Goal: Task Accomplishment & Management: Book appointment/travel/reservation

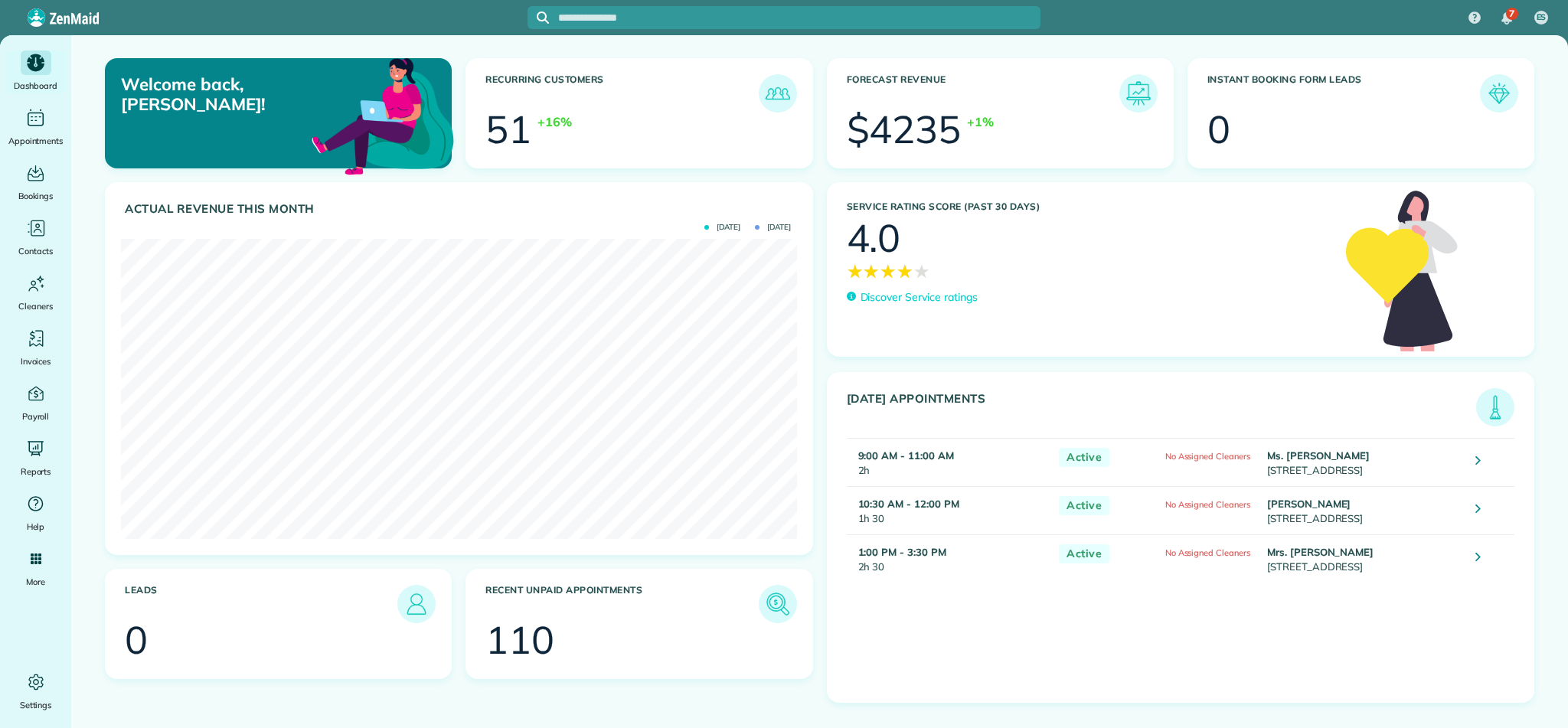
scroll to position [300, 676]
click at [37, 392] on icon "Main" at bounding box center [35, 392] width 21 height 20
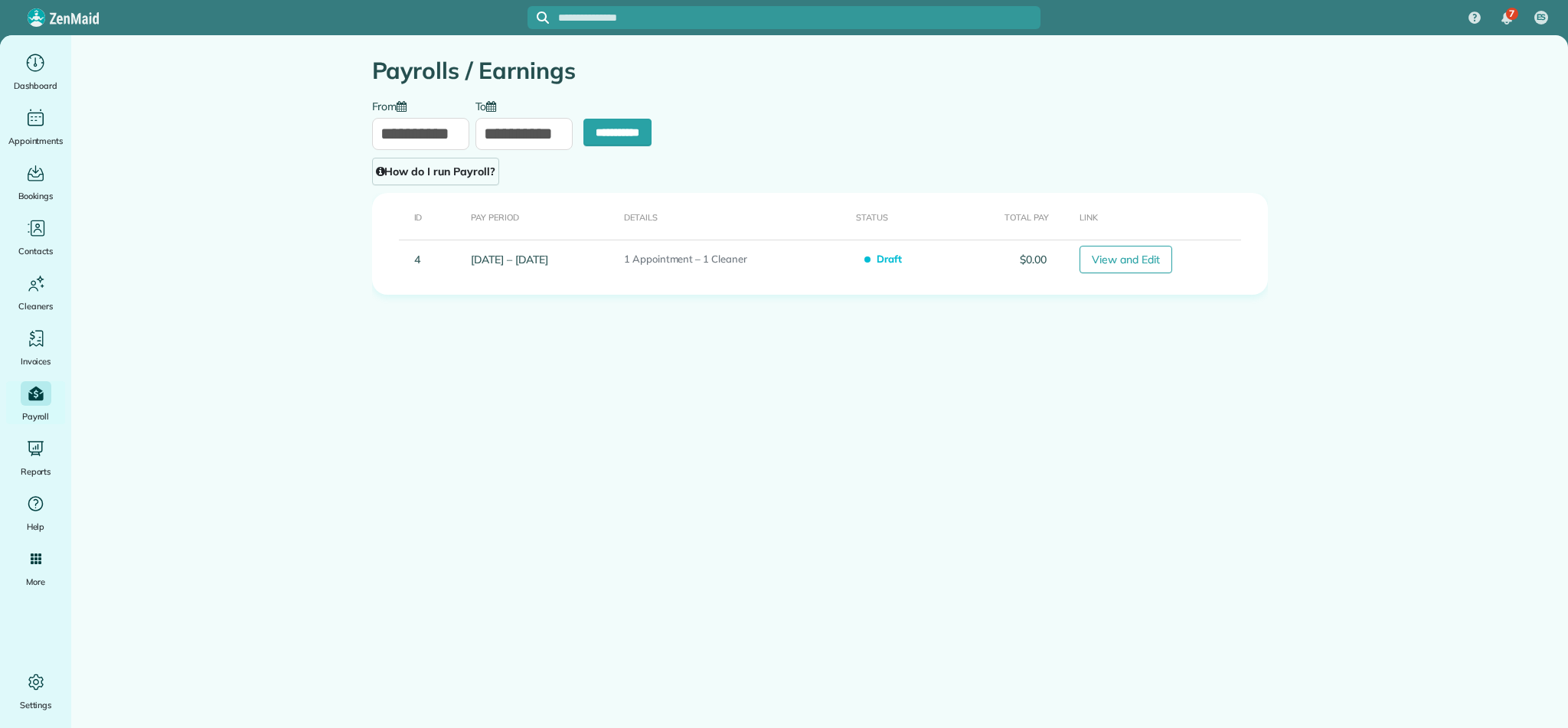
type input "**********"
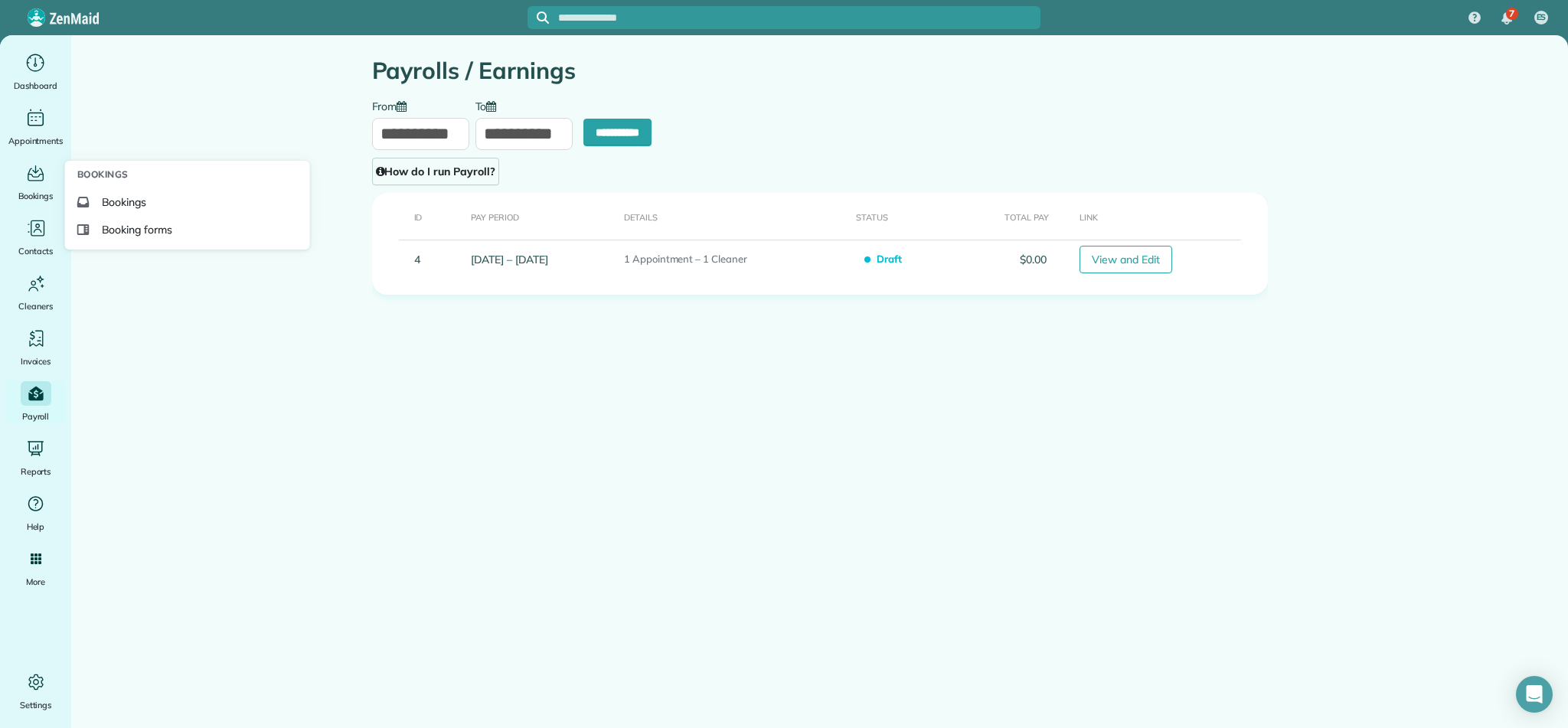
click at [179, 165] on div "Bookings Bookings Booking forms" at bounding box center [187, 205] width 245 height 89
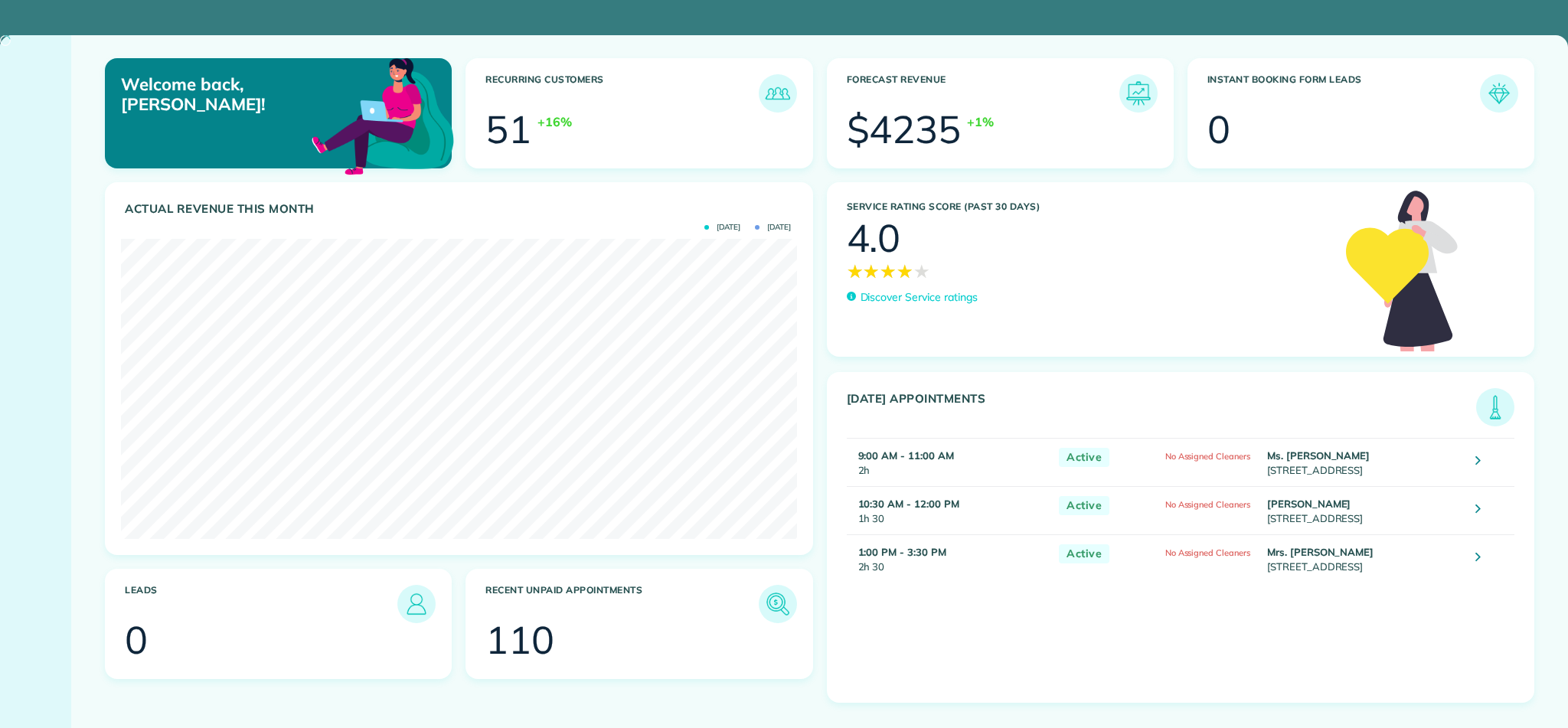
scroll to position [300, 676]
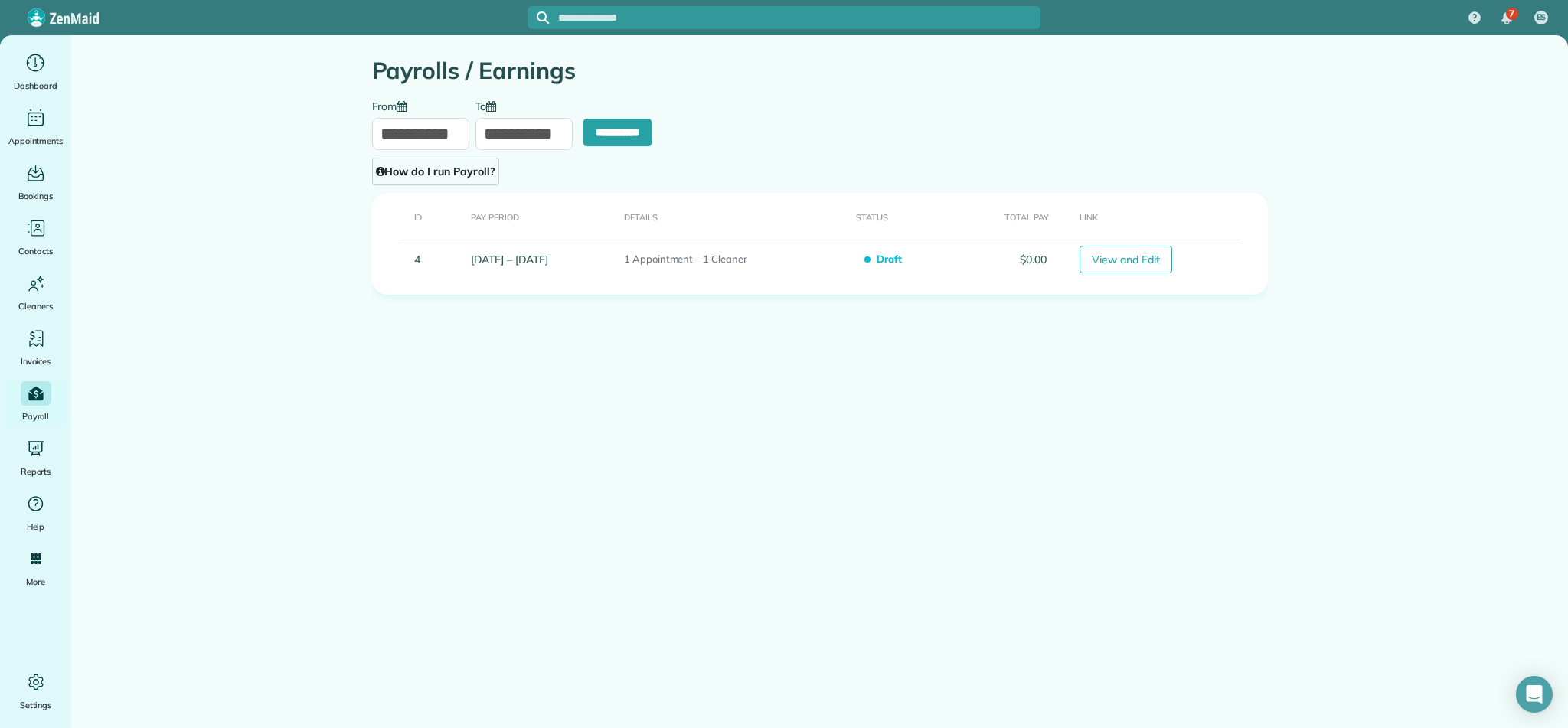
type input "**********"
click at [41, 18] on img at bounding box center [62, 18] width 71 height 18
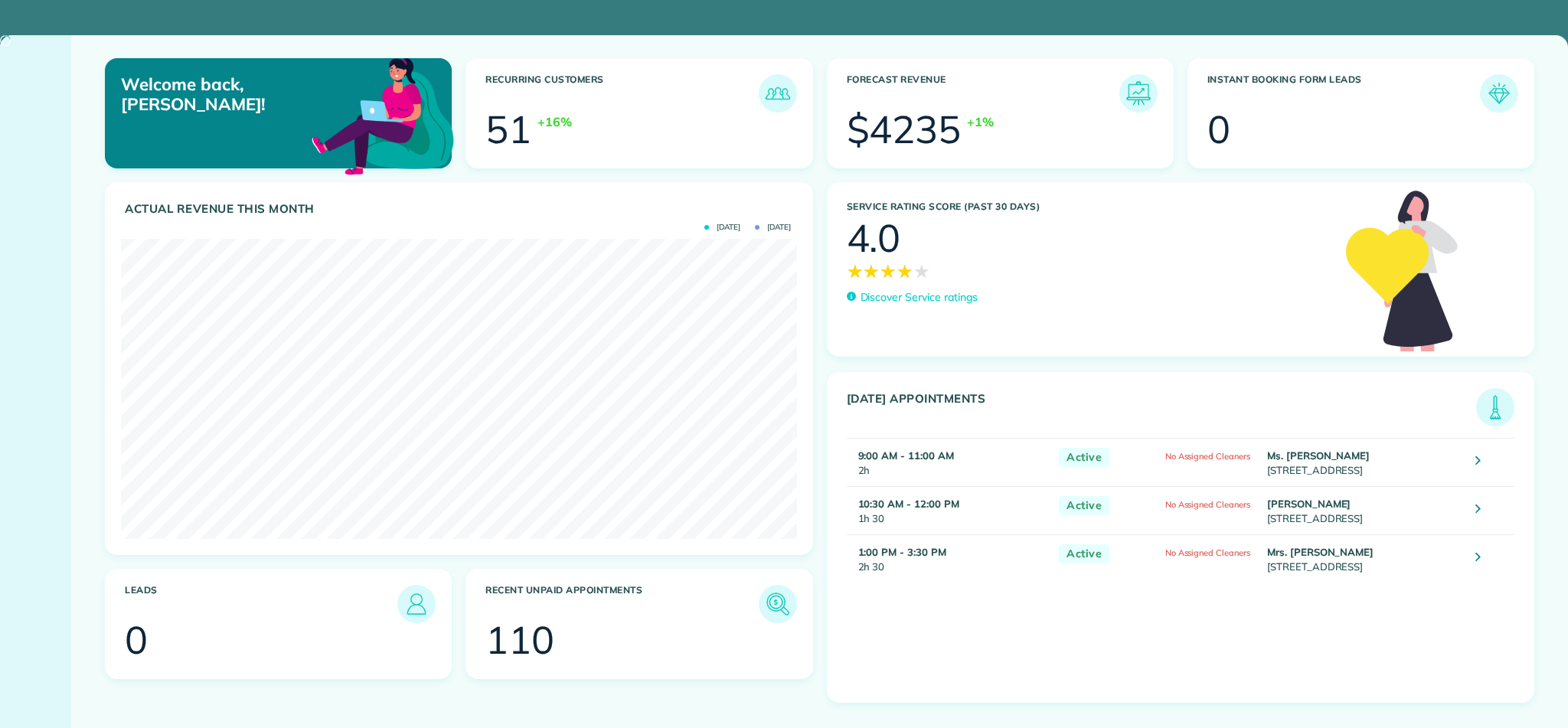
scroll to position [300, 676]
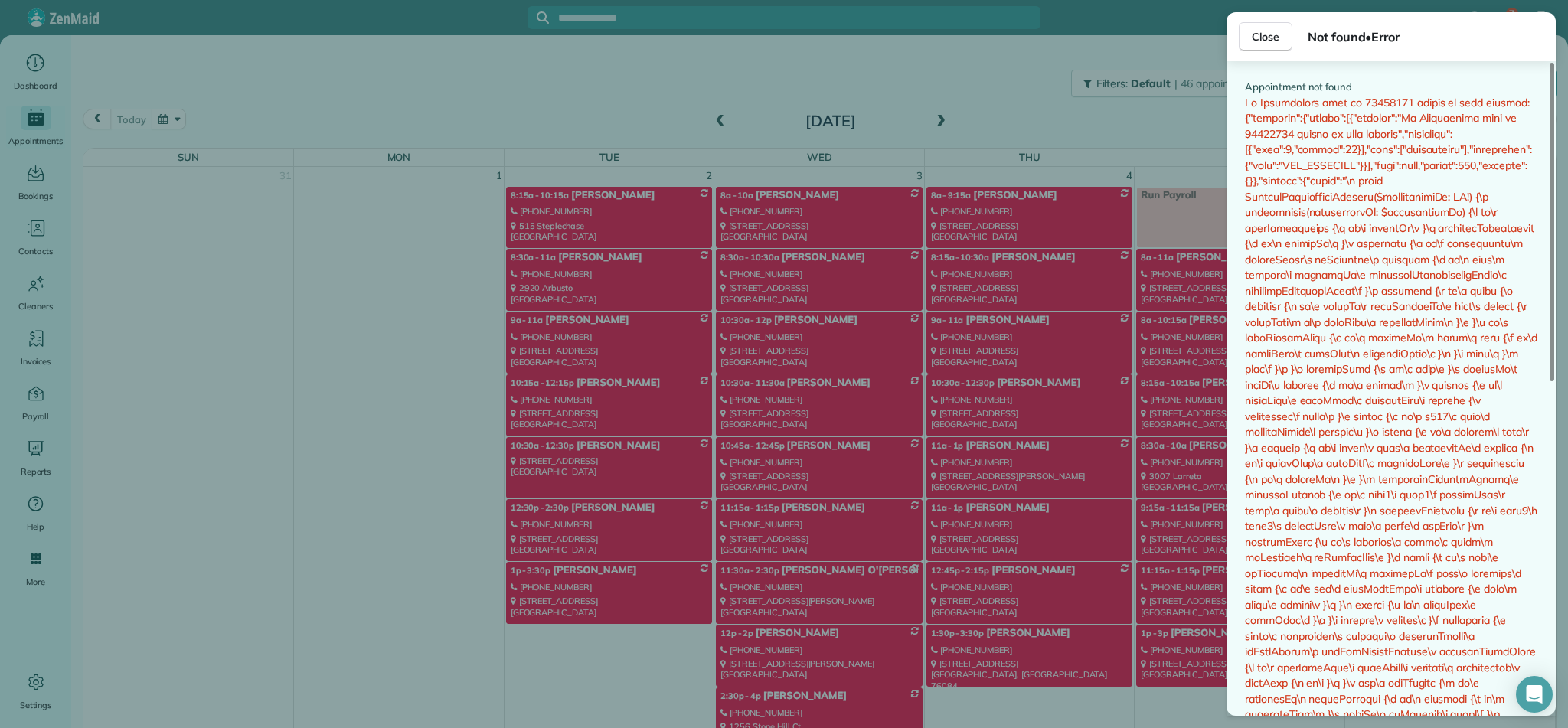
scroll to position [2260, 0]
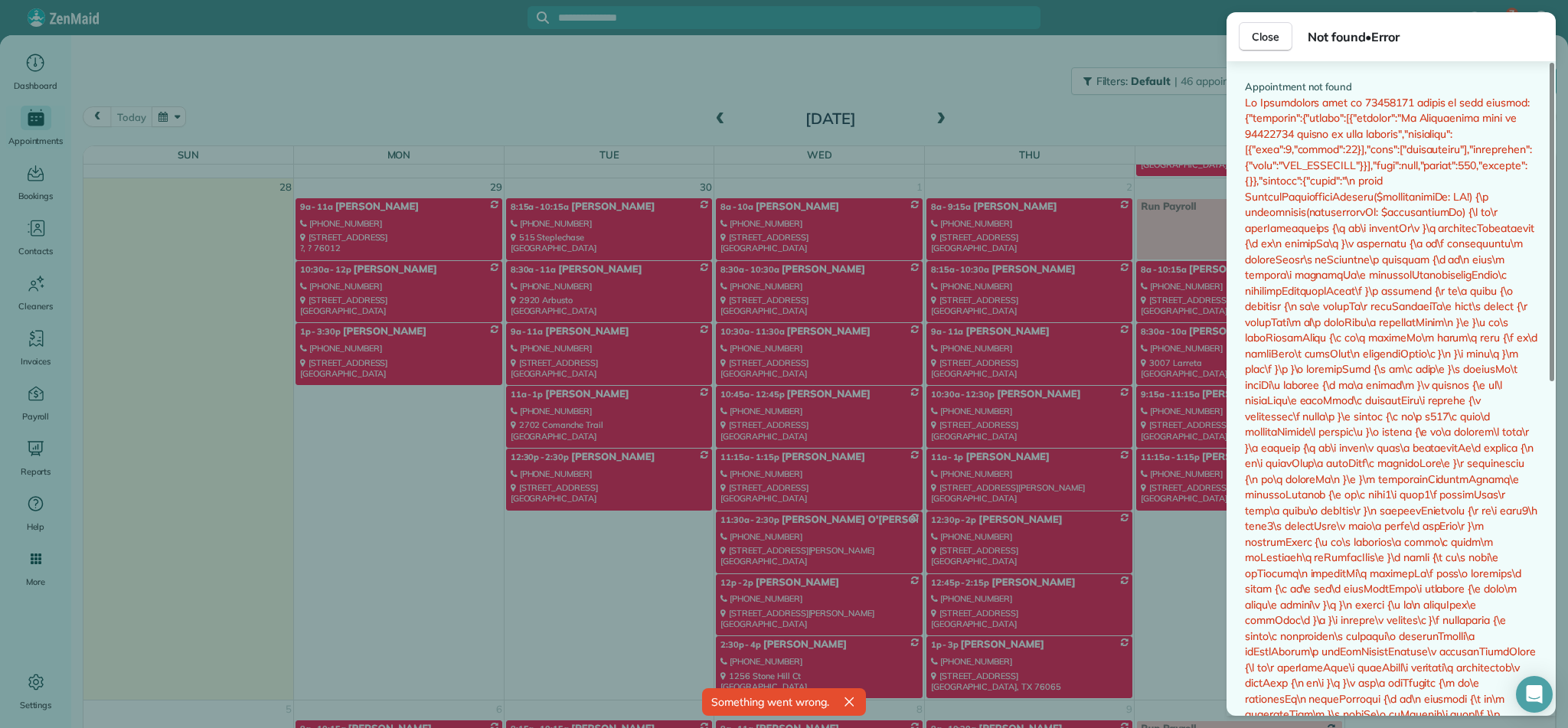
click at [35, 65] on div "Close Not found • Error Appointment not found" at bounding box center [784, 364] width 1568 height 728
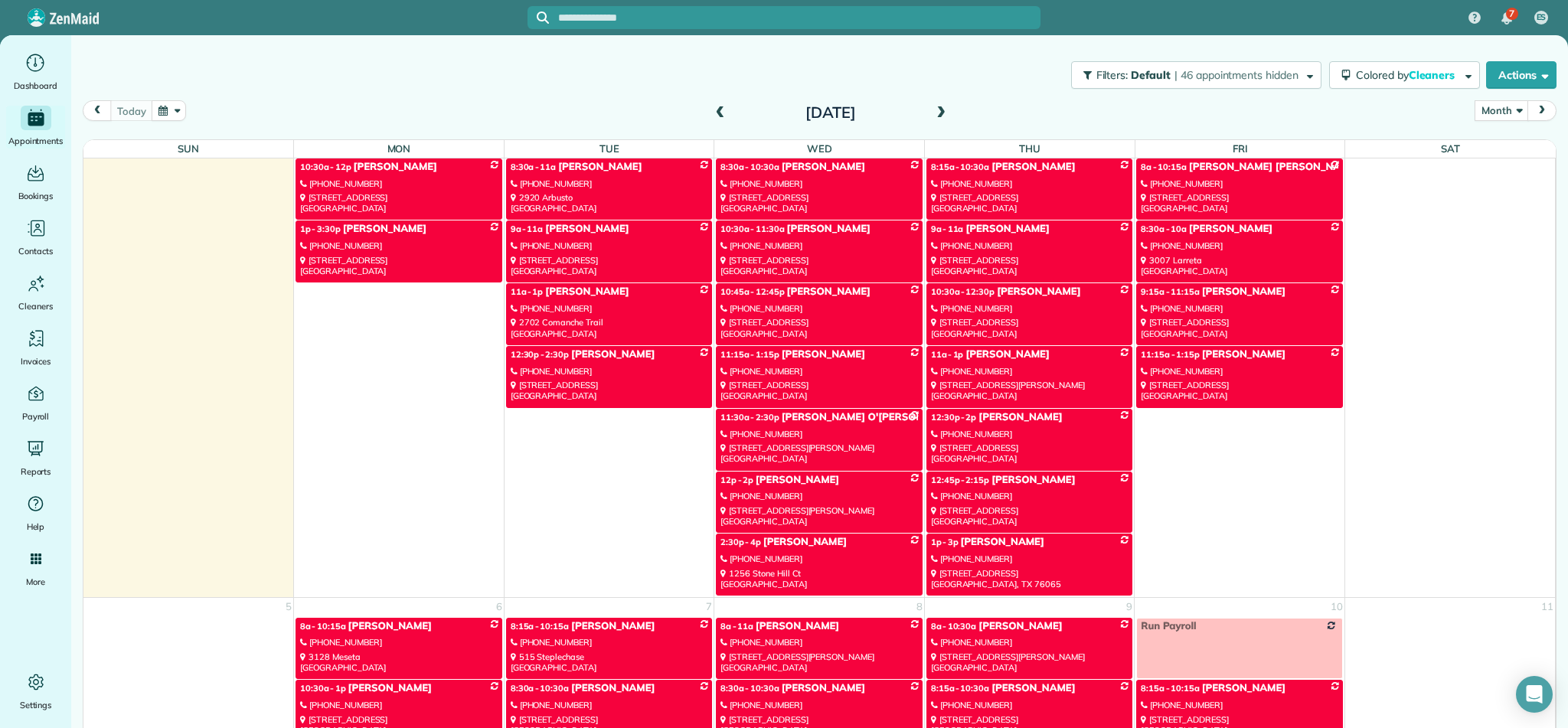
scroll to position [2355, 0]
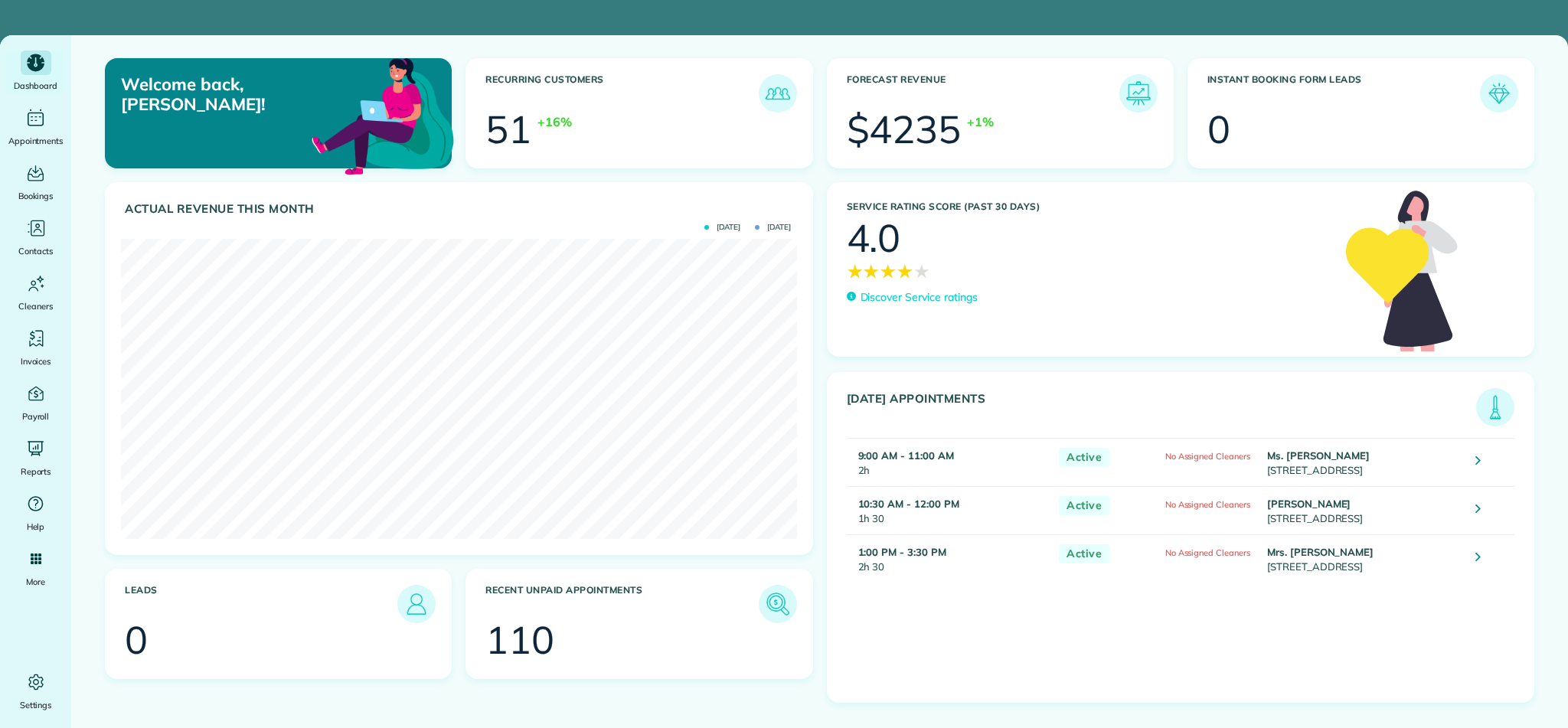
scroll to position [300, 676]
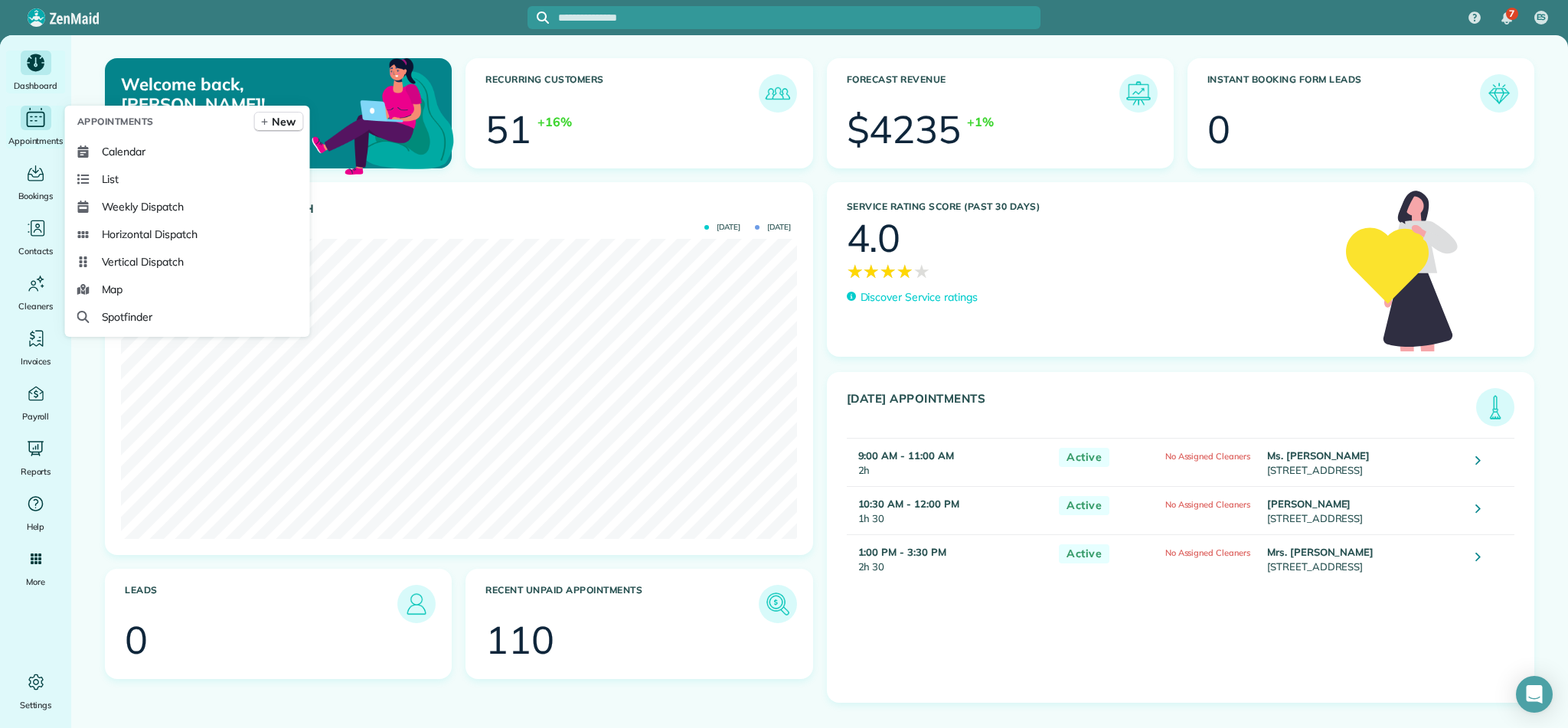
click at [34, 116] on icon "Main" at bounding box center [35, 118] width 23 height 23
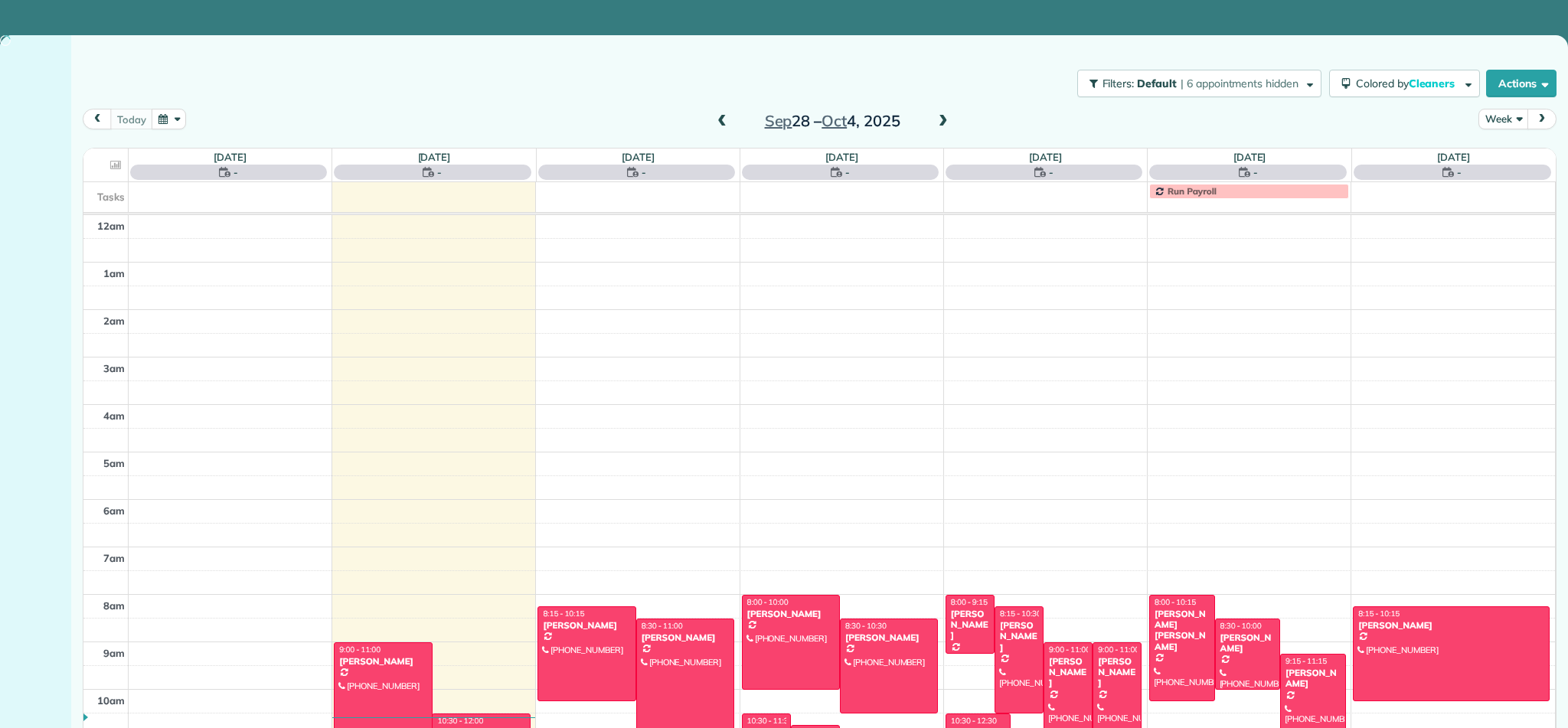
scroll to position [333, 0]
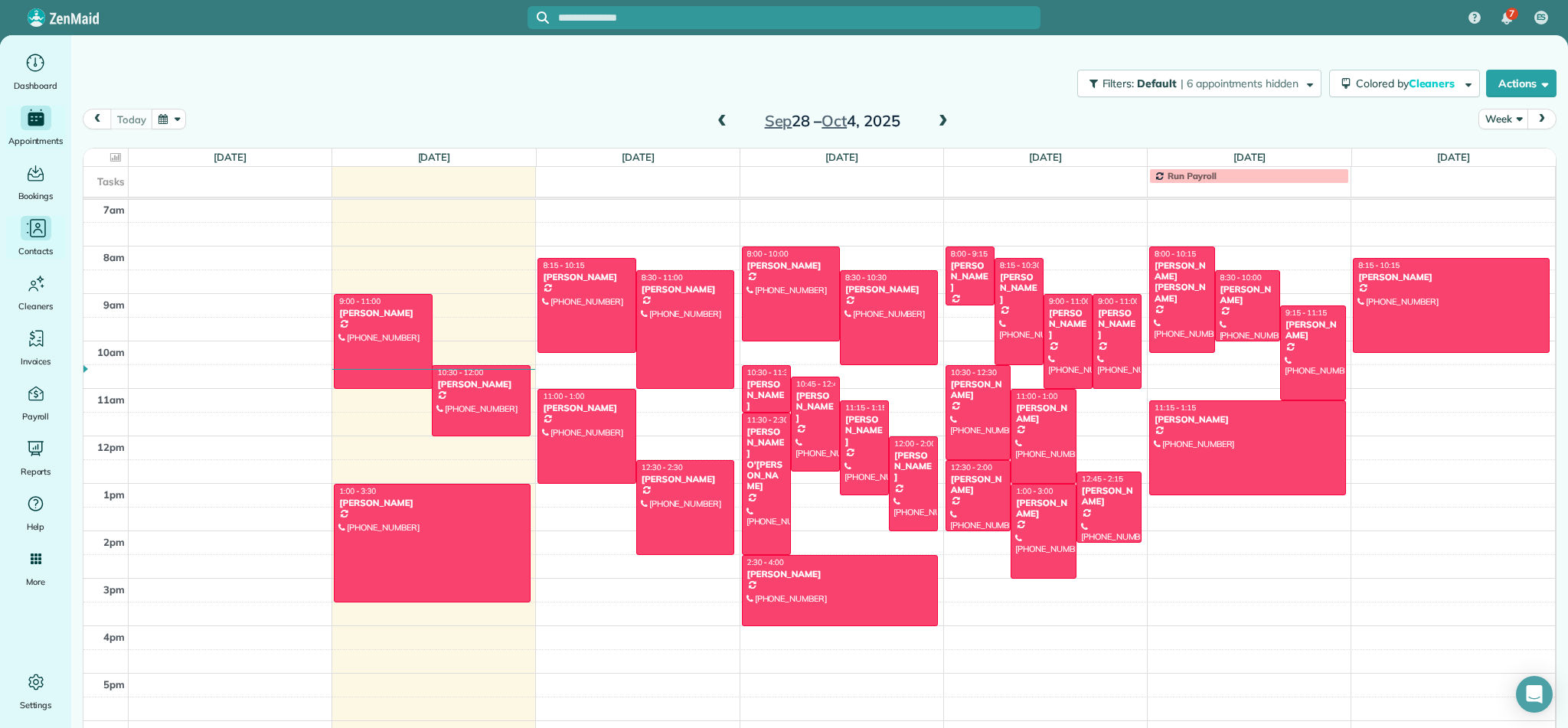
click at [37, 228] on icon "Main" at bounding box center [36, 228] width 23 height 23
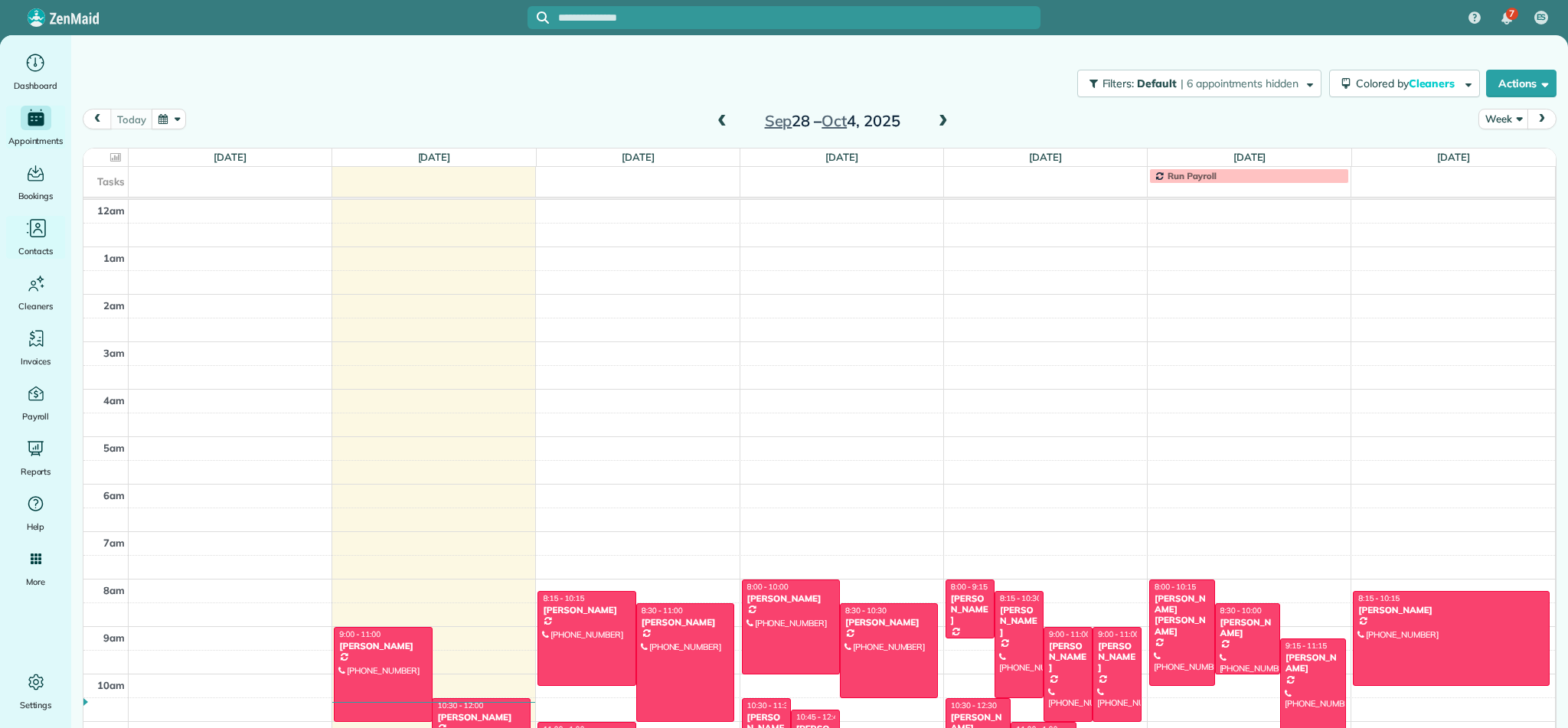
scroll to position [333, 0]
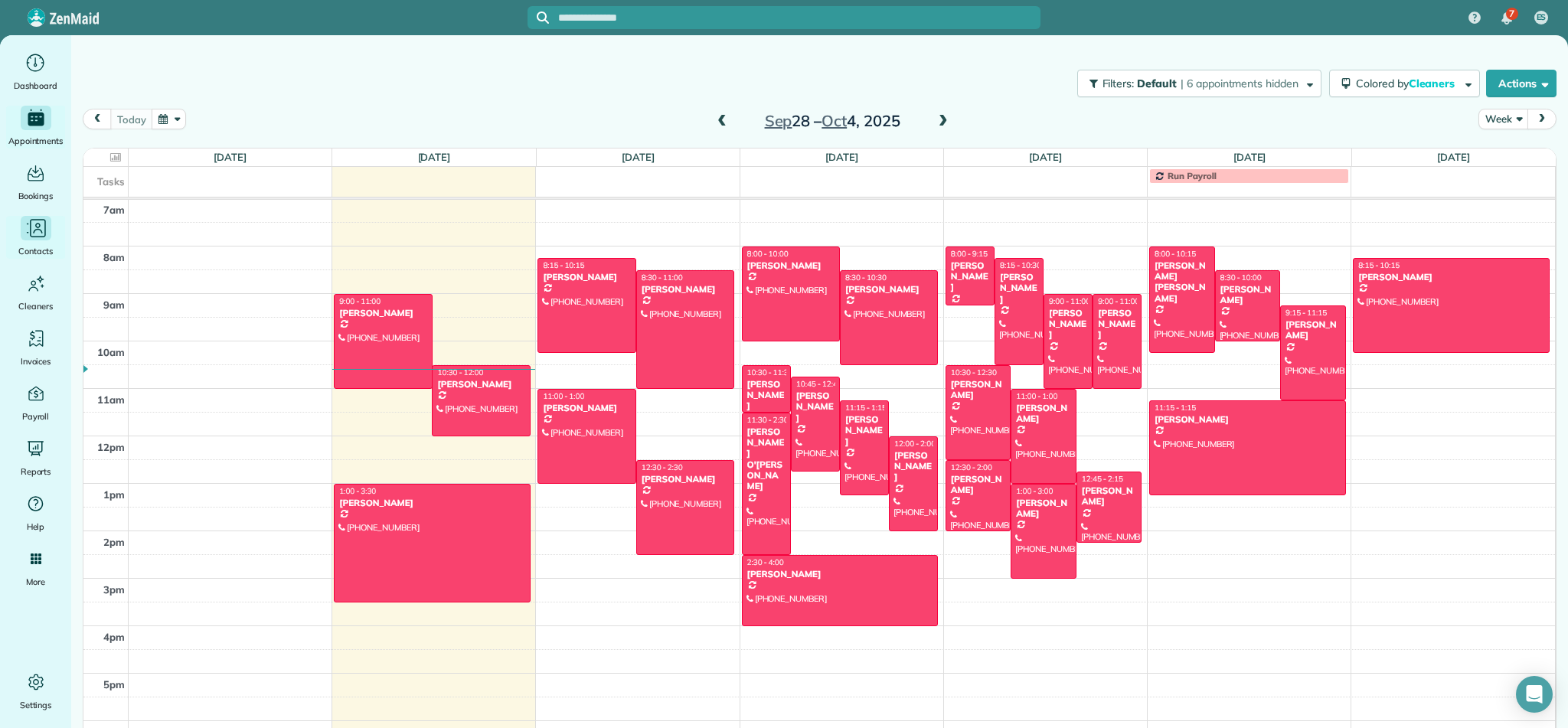
click at [38, 230] on icon "Main" at bounding box center [36, 228] width 23 height 23
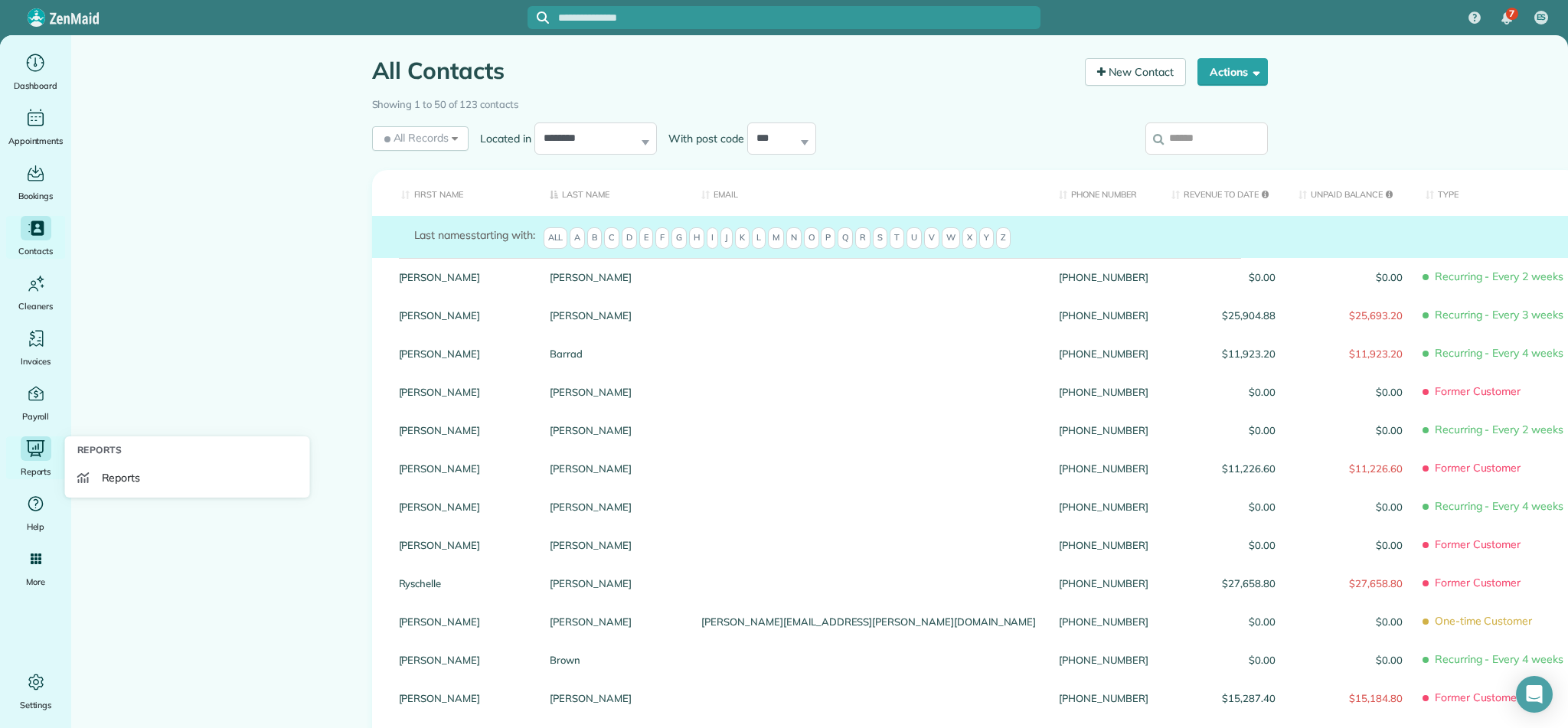
click at [33, 448] on icon "Main" at bounding box center [34, 449] width 17 height 16
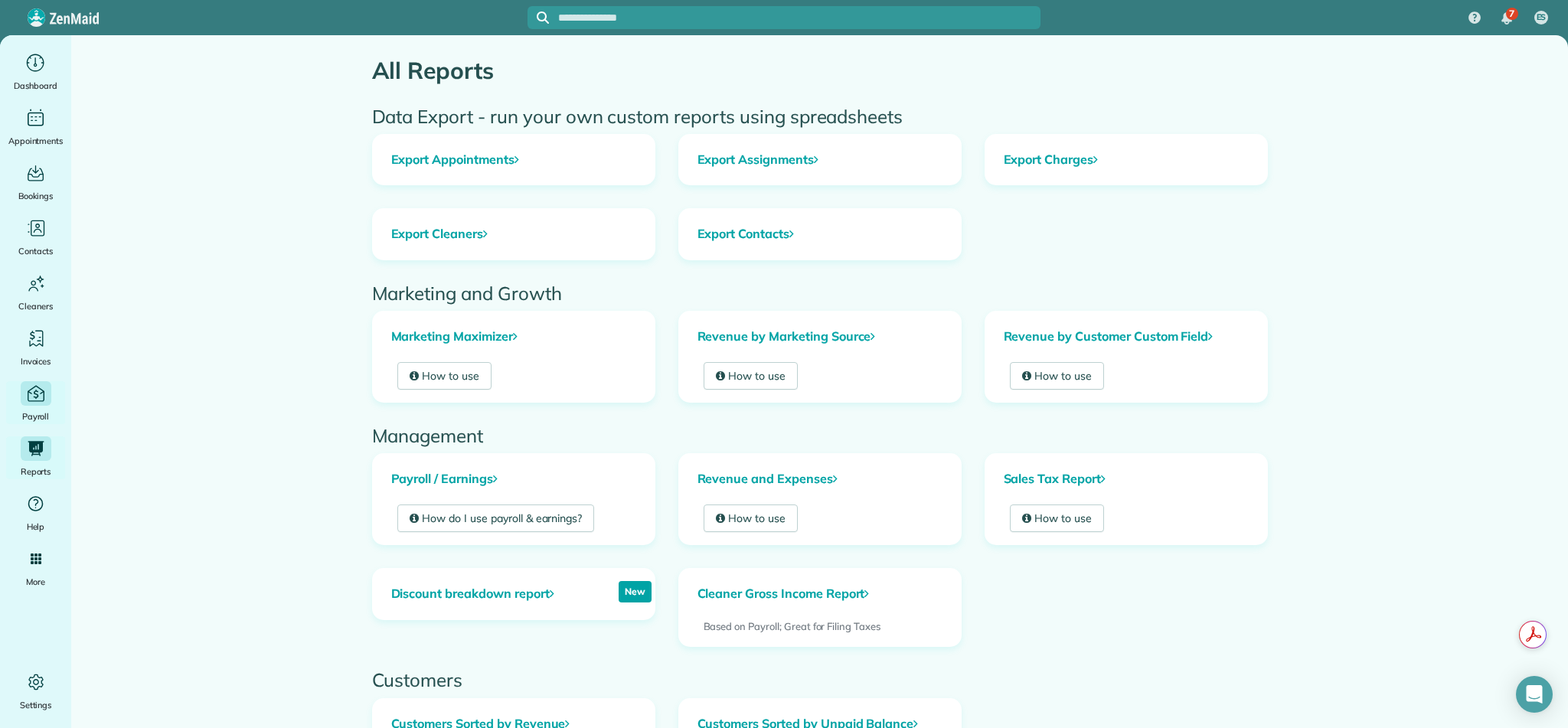
click at [36, 399] on icon "Main" at bounding box center [35, 392] width 21 height 20
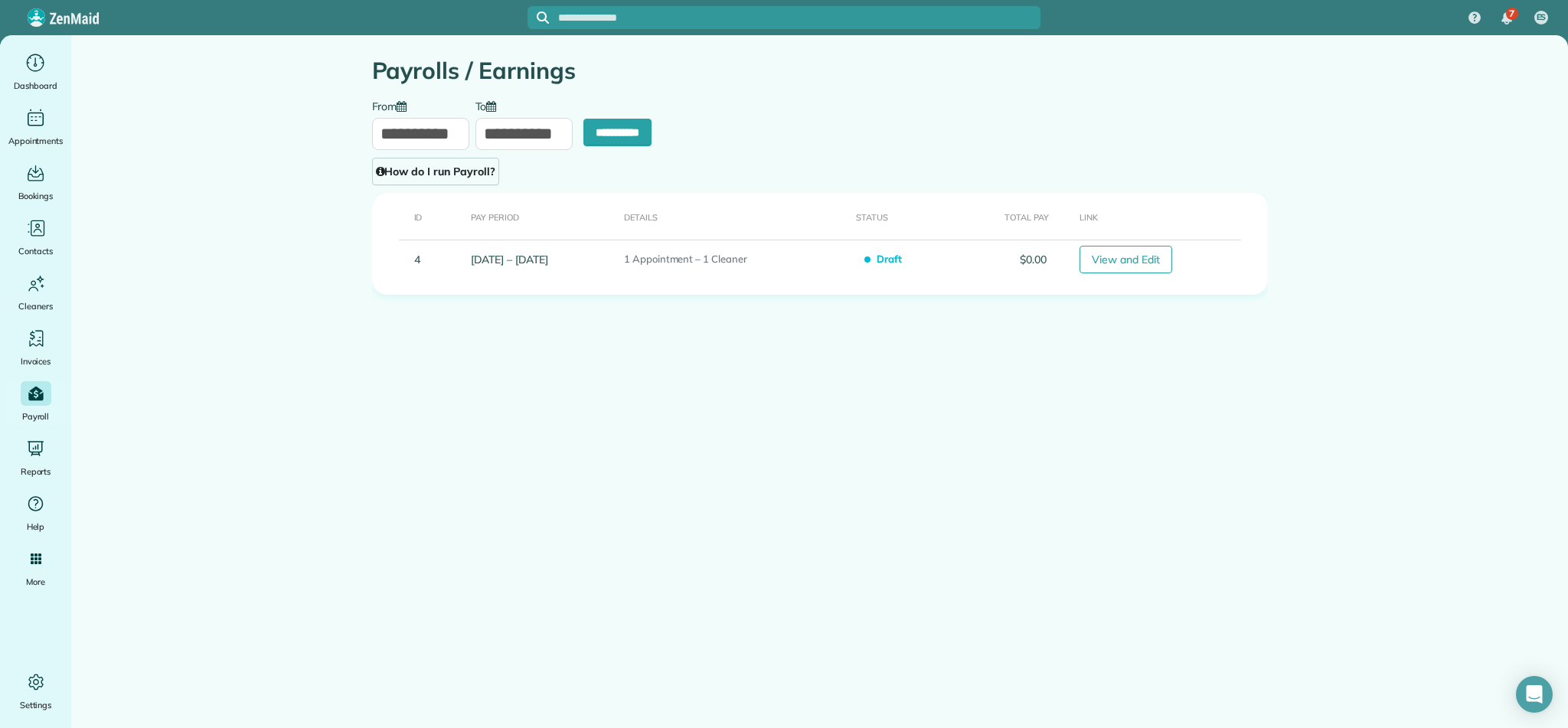
type input "**********"
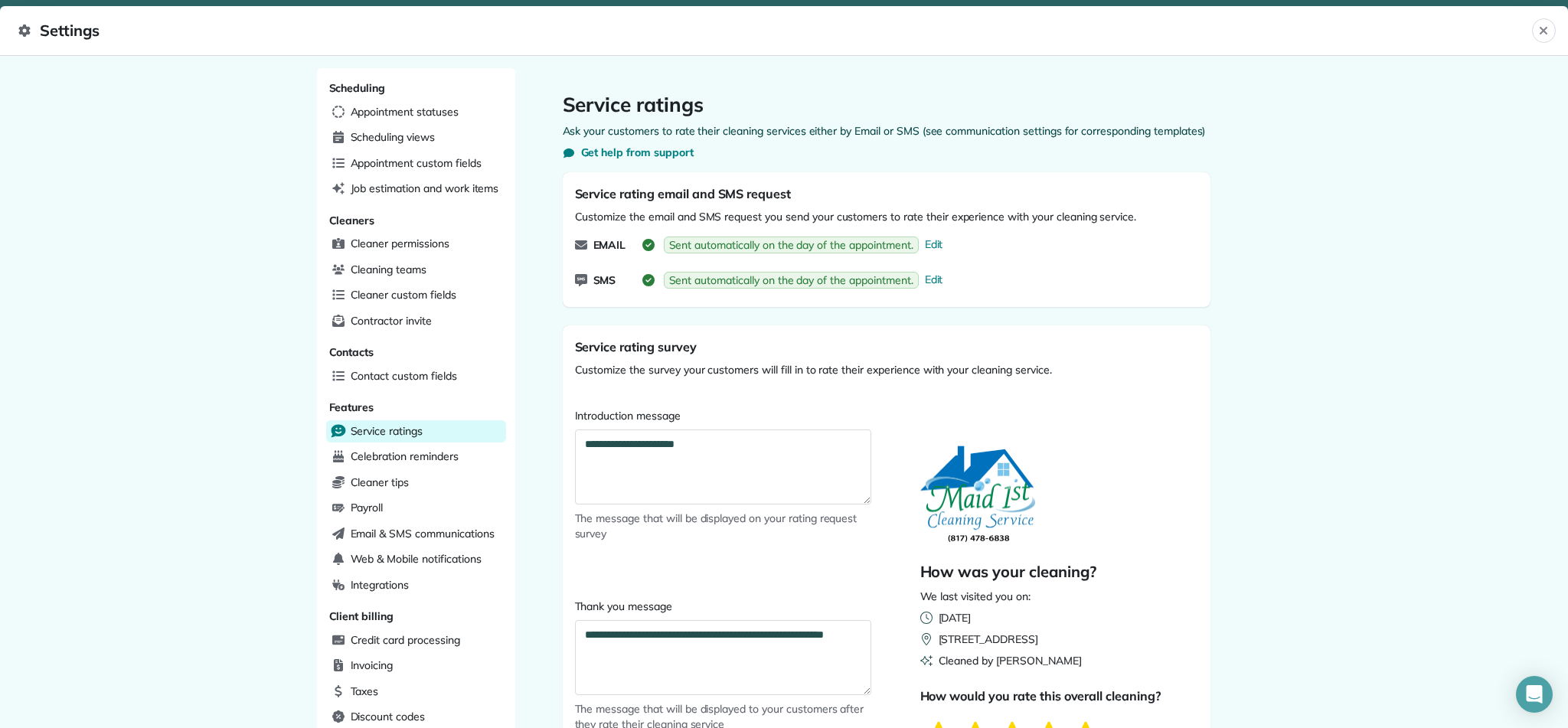
scroll to position [2, 0]
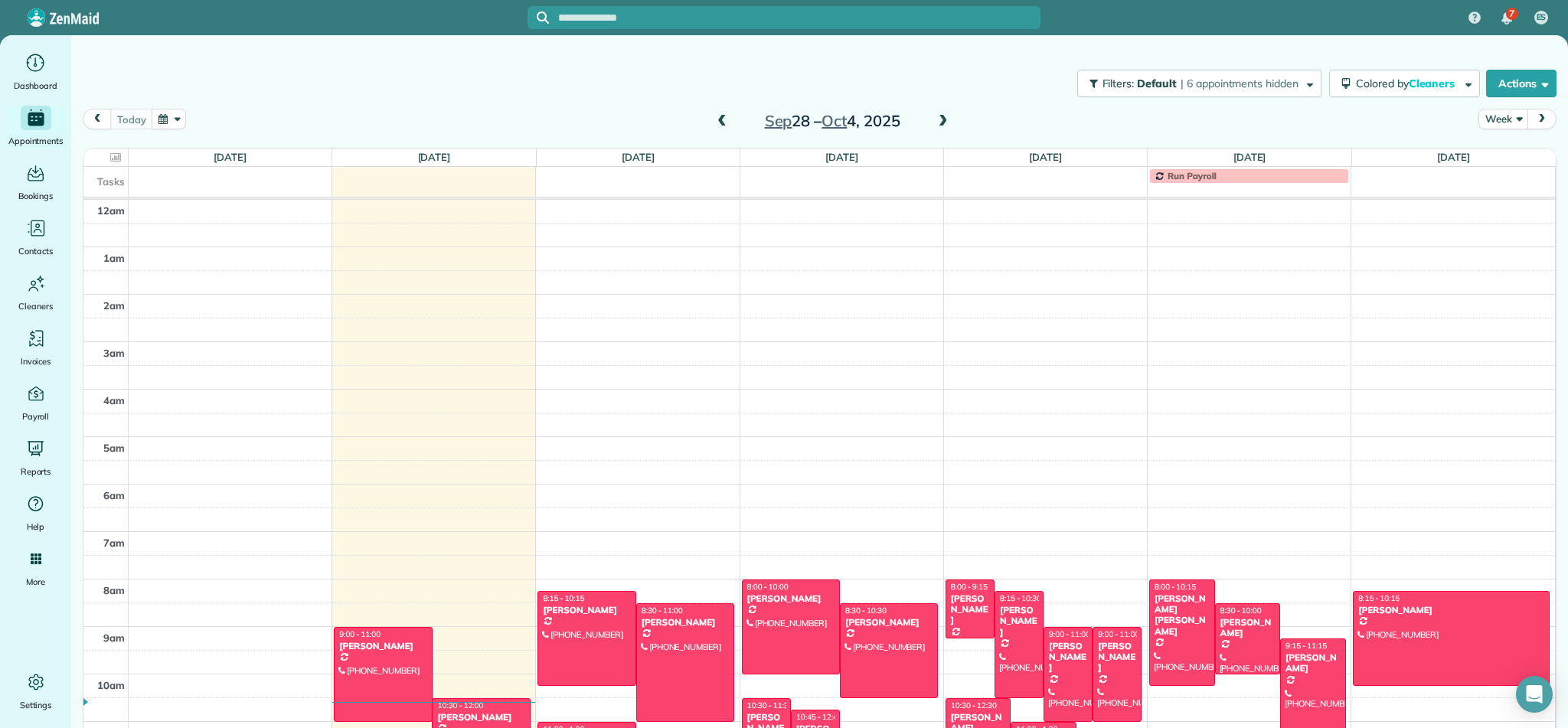
scroll to position [333, 0]
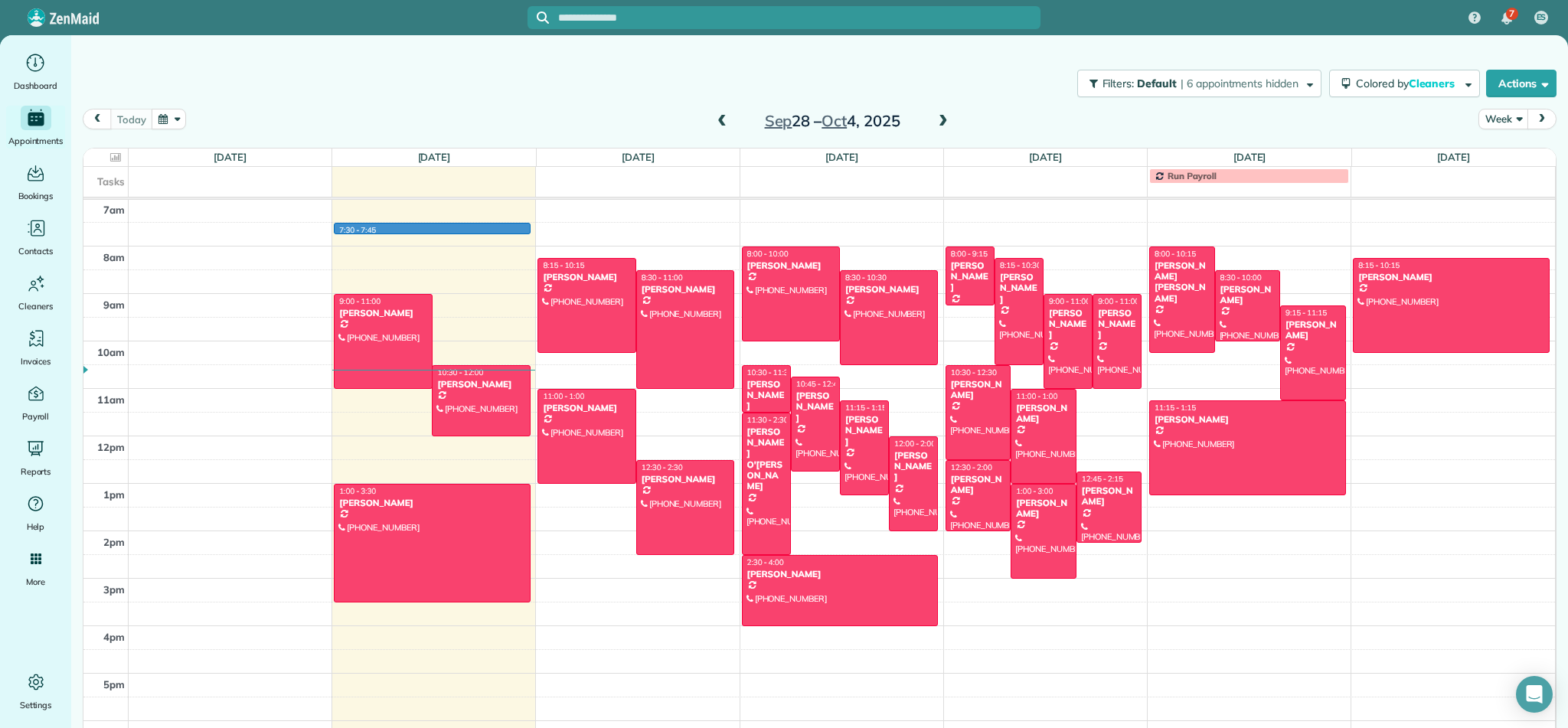
click at [437, 232] on div "12am 1am 2am 3am 4am 5am 6am 7am 8am 9am 10am 11am 12pm 1pm 2pm 3pm 4pm 5pm 6pm…" at bounding box center [818, 436] width 1471 height 1138
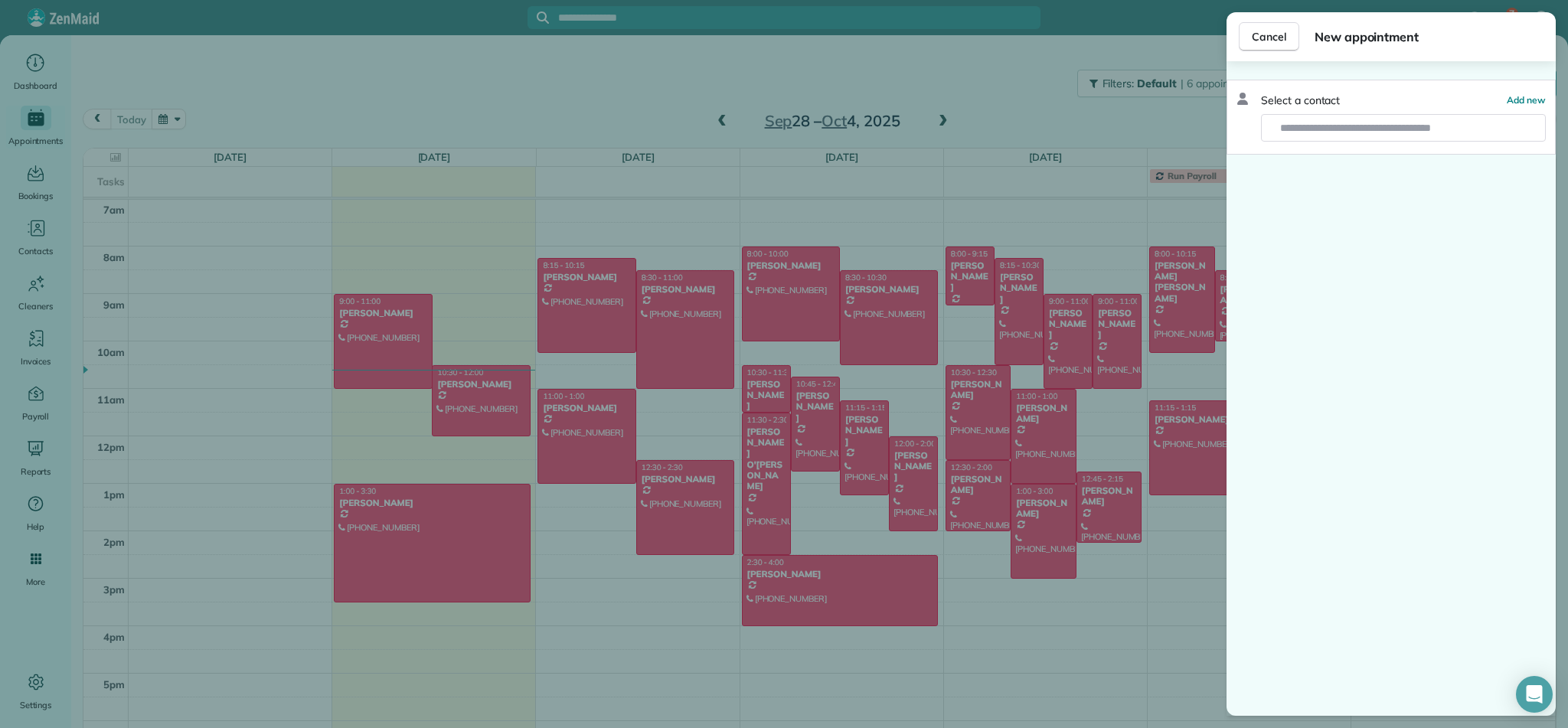
click at [680, 14] on div "Cancel New appointment Select a contact Add new" at bounding box center [784, 364] width 1568 height 728
